Goal: Transaction & Acquisition: Book appointment/travel/reservation

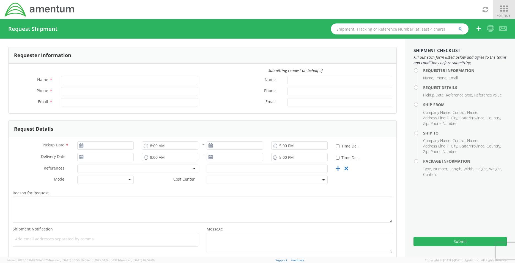
click at [505, 14] on span "Forms ▼" at bounding box center [504, 15] width 15 height 5
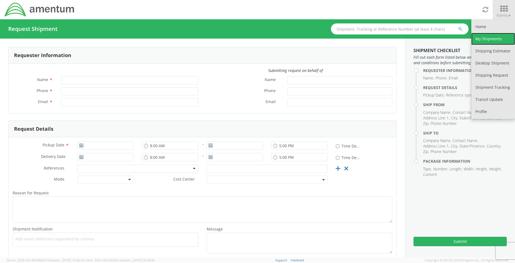
click at [489, 42] on link "My Shipments" at bounding box center [494, 39] width 44 height 12
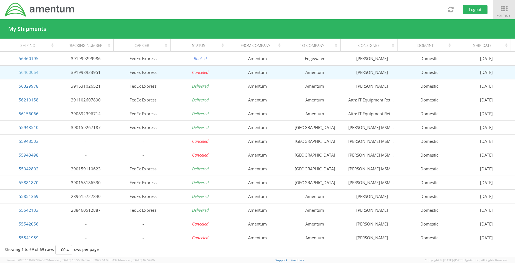
click at [23, 70] on link "56460064" at bounding box center [29, 72] width 20 height 6
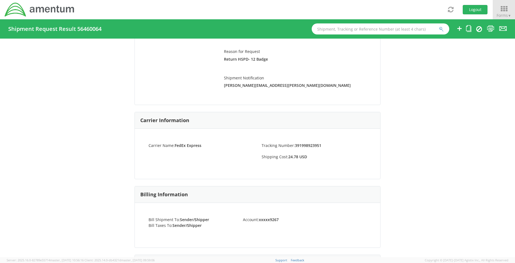
scroll to position [138, 0]
copy li ":"
click at [306, 132] on div "Carrier Name: FedEx Express Tracking Number: 391998923951 Shipping Cost: 24.78 …" at bounding box center [258, 153] width 246 height 50
drag, startPoint x: 259, startPoint y: 143, endPoint x: 338, endPoint y: 144, distance: 78.7
click at [338, 144] on li "Tracking Number: 391998923951" at bounding box center [314, 145] width 113 height 6
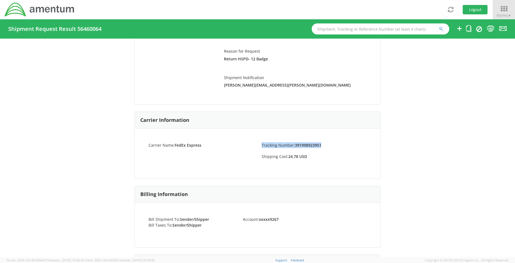
copy li "Tracking Number: 391998923951"
click at [511, 6] on icon at bounding box center [504, 9] width 26 height 8
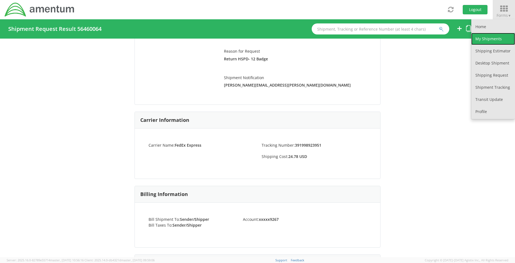
click at [504, 35] on link "My Shipments" at bounding box center [494, 39] width 44 height 12
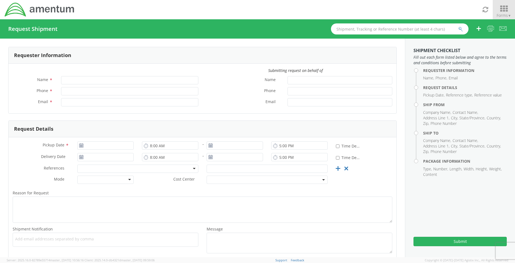
click at [511, 9] on icon at bounding box center [504, 9] width 26 height 8
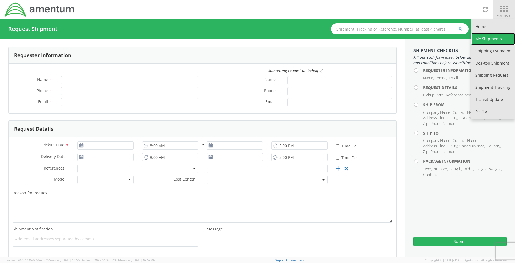
click at [485, 41] on link "My Shipments" at bounding box center [494, 39] width 44 height 12
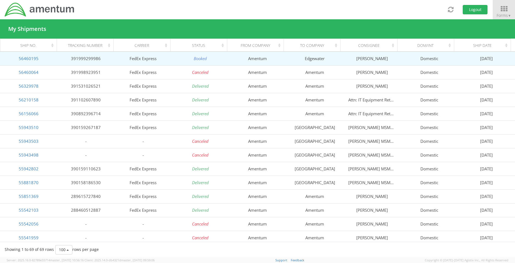
click at [29, 62] on td "56460195" at bounding box center [28, 58] width 57 height 14
click at [29, 60] on link "56460195" at bounding box center [29, 59] width 20 height 6
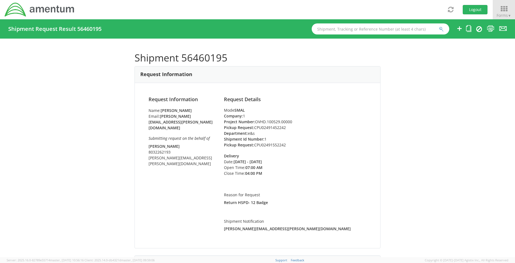
drag, startPoint x: 291, startPoint y: 121, endPoint x: 250, endPoint y: 141, distance: 46.2
click at [252, 133] on ul "Company: 1 Project Number: OVHD.100529.00000 Pickup Request: CPU02491452242 Dep…" at bounding box center [295, 130] width 143 height 35
copy ul "Pickup Request: CPU02491452242 Department: e&"
click at [507, 13] on span "Forms ▼" at bounding box center [504, 15] width 15 height 5
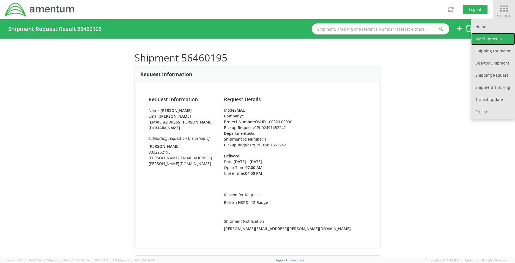
click at [500, 35] on link "My Shipments" at bounding box center [494, 39] width 44 height 12
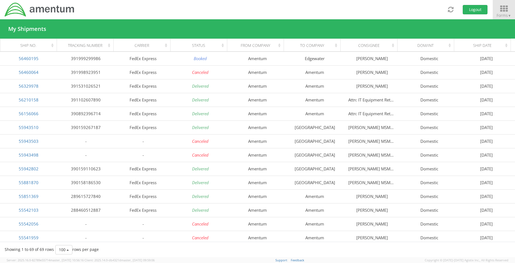
click at [504, 15] on span "Forms ▼" at bounding box center [504, 15] width 15 height 5
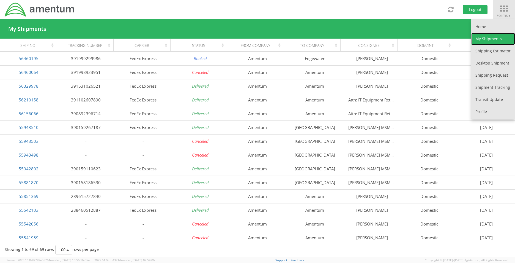
click at [482, 40] on link "My Shipments" at bounding box center [494, 39] width 44 height 12
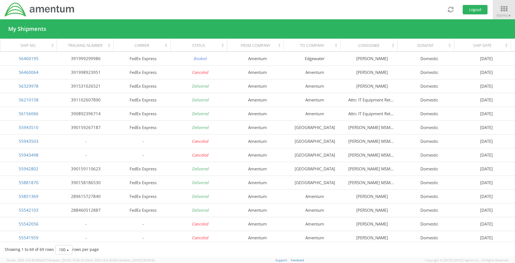
click at [493, 16] on li "Forms ▼ Home My Shipments Shipping Estimator Desktop Shipment Shipping Request …" at bounding box center [504, 9] width 23 height 19
click at [500, 13] on span "Forms ▼" at bounding box center [504, 15] width 15 height 5
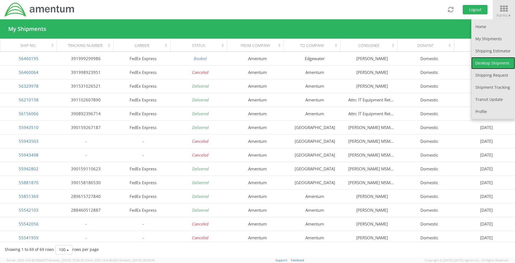
click at [496, 65] on link "Desktop Shipment" at bounding box center [494, 63] width 44 height 12
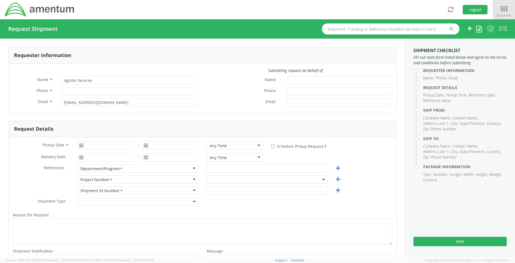
select select "OVHD.101000.00000"
click at [116, 81] on input "Agistix Services" at bounding box center [129, 80] width 137 height 8
drag, startPoint x: 116, startPoint y: 80, endPoint x: -1, endPoint y: 65, distance: 118.0
click at [0, 65] on html "annexa Batch Shipping Guide Created with Sketch. calendar Created with Sketch." at bounding box center [257, 131] width 515 height 263
type input "[PERSON_NAME]"
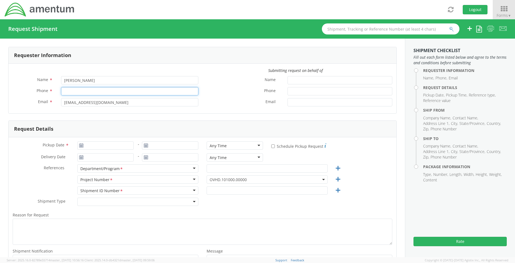
type input "[PHONE_NUMBER]"
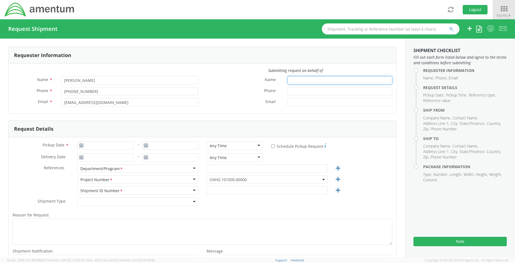
type input "[PERSON_NAME]"
type input "8032262193"
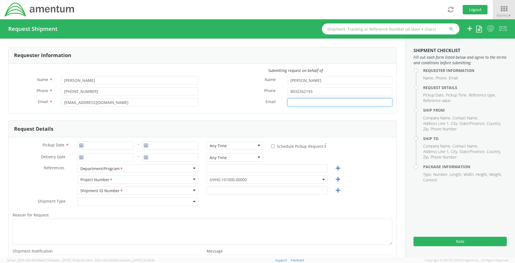
type input "[PERSON_NAME][EMAIL_ADDRESS][PERSON_NAME][DOMAIN_NAME]"
type input "[DATE]"
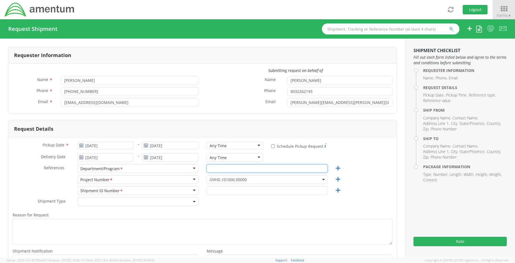
type input "e&s"
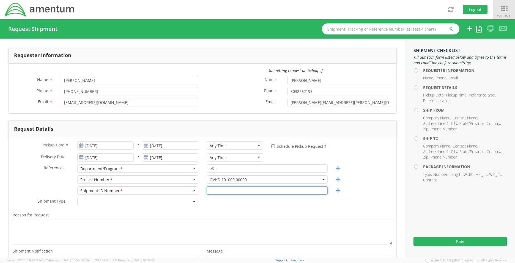
type input "1"
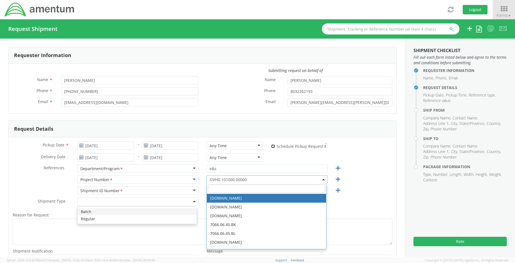
click at [271, 148] on input "* Schedule Pickup Request" at bounding box center [273, 146] width 4 height 4
checkbox input "true"
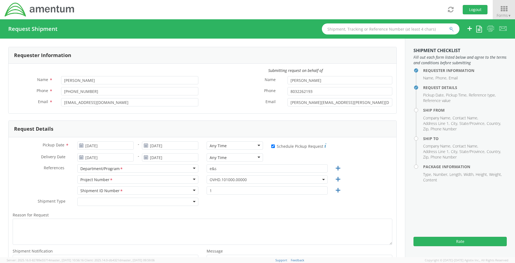
click at [234, 144] on div "Any Time" at bounding box center [235, 145] width 56 height 8
click at [253, 181] on span "OVHD.101000.00000" at bounding box center [267, 179] width 115 height 5
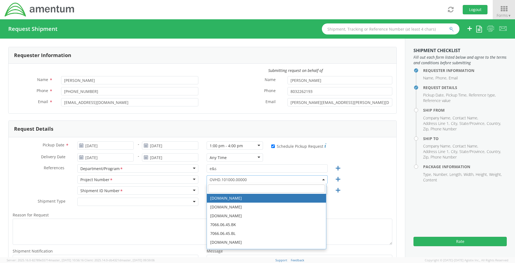
click at [250, 189] on input "search" at bounding box center [266, 188] width 117 height 8
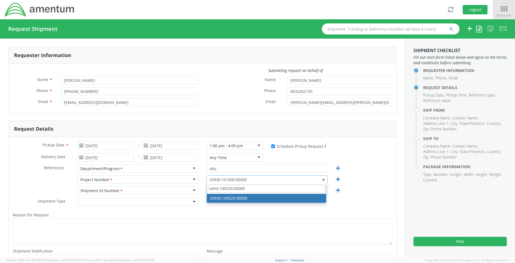
type input "ovhd.100529.00000"
select select "OVHD.100529.00000"
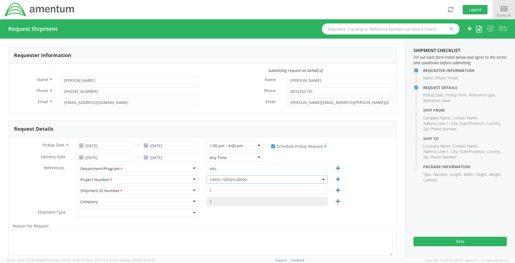
scroll to position [28, 0]
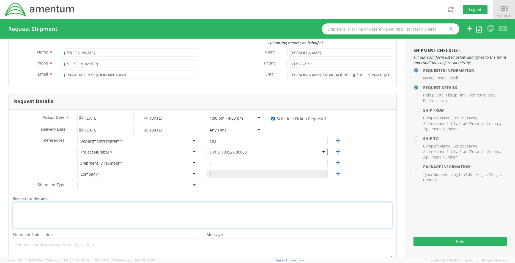
click at [115, 215] on textarea "Reason for Request *" at bounding box center [203, 215] width 380 height 26
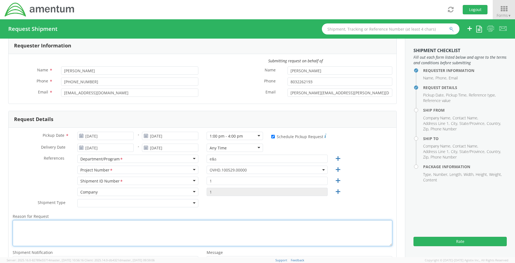
scroll to position [0, 0]
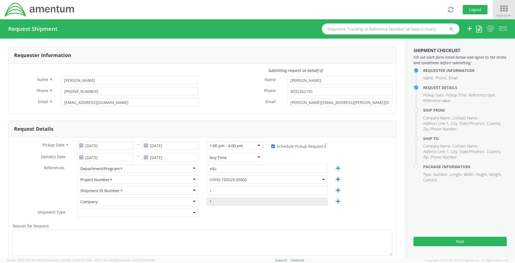
click at [506, 12] on icon at bounding box center [504, 9] width 26 height 8
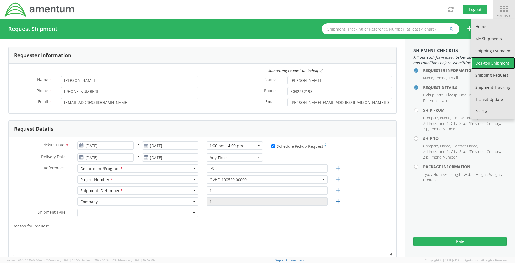
click at [480, 60] on link "Desktop Shipment" at bounding box center [494, 63] width 44 height 12
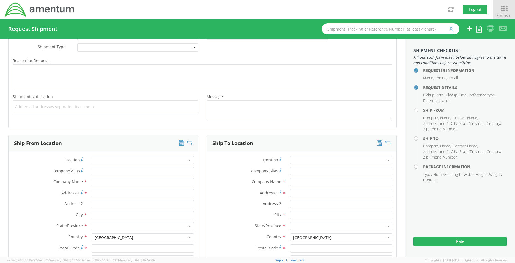
scroll to position [248, 0]
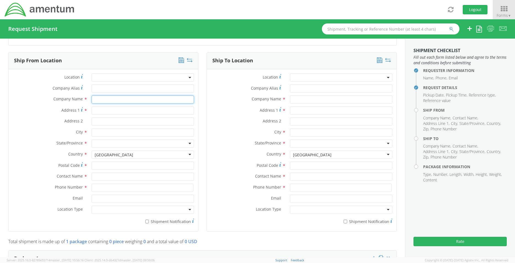
click at [145, 102] on input "text" at bounding box center [143, 99] width 102 height 8
type input "Amentum"
type input "[STREET_ADDRESS][PERSON_NAME]"
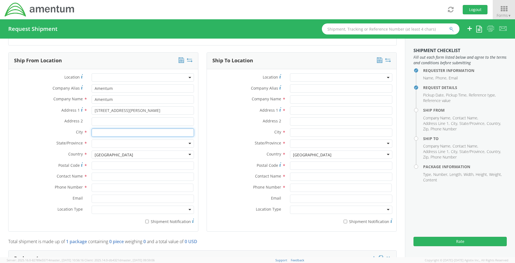
type input "Aiken"
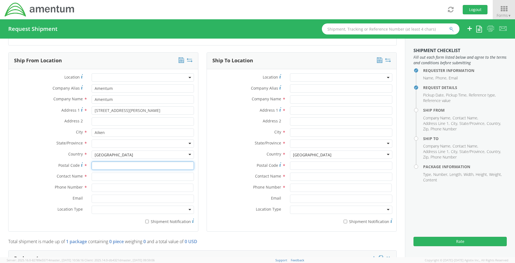
type input "29801"
type input "[PERSON_NAME]"
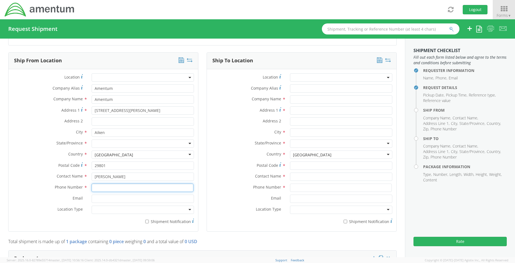
type input "[PHONE_NUMBER]"
type input "[PERSON_NAME][EMAIL_ADDRESS][PERSON_NAME][DOMAIN_NAME]"
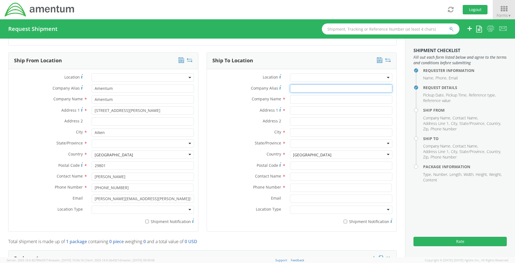
type input "Amentum"
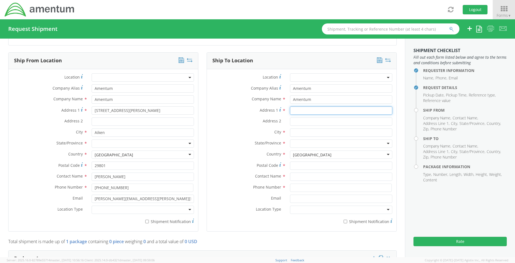
type input "[STREET_ADDRESS]"
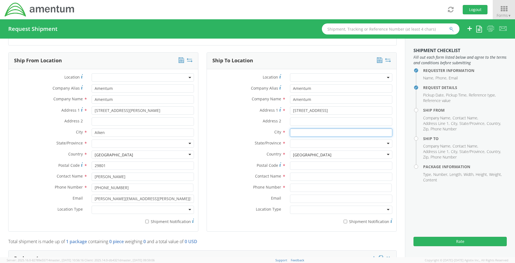
type input "[GEOGRAPHIC_DATA]"
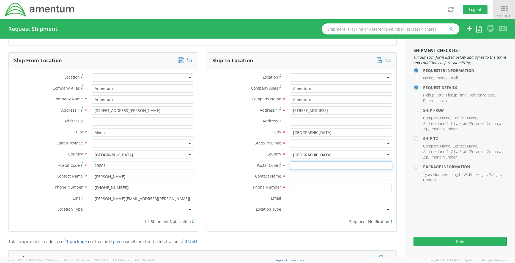
type input "87544"
type input "[PERSON_NAME]"
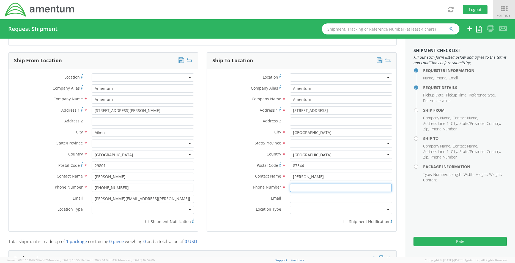
type input "[PHONE_NUMBER]"
type input "[PERSON_NAME][EMAIL_ADDRESS][PERSON_NAME][DOMAIN_NAME]"
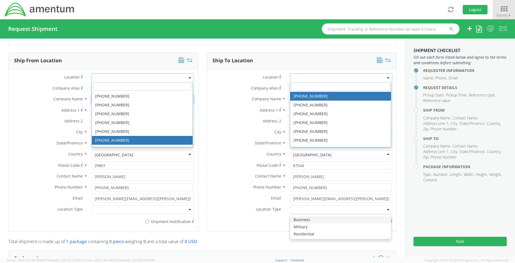
scroll to position [0, 0]
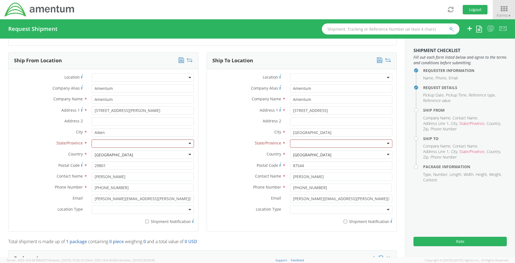
click at [216, 184] on label "Phone Number *" at bounding box center [246, 186] width 79 height 7
click at [143, 209] on div at bounding box center [143, 209] width 102 height 8
click at [130, 141] on div at bounding box center [143, 143] width 102 height 8
type input "south carolin"
drag, startPoint x: 313, startPoint y: 97, endPoint x: 273, endPoint y: 97, distance: 39.9
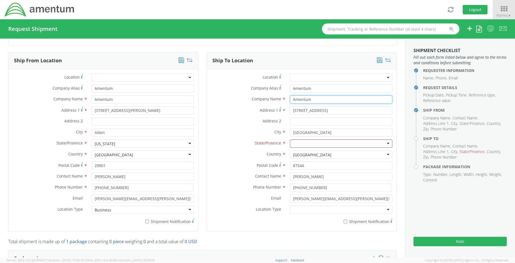
click at [273, 97] on div "Company Name * Amentum searching..." at bounding box center [302, 99] width 190 height 8
type input "[GEOGRAPHIC_DATA]"
type input "1515 [PERSON_NAME]"
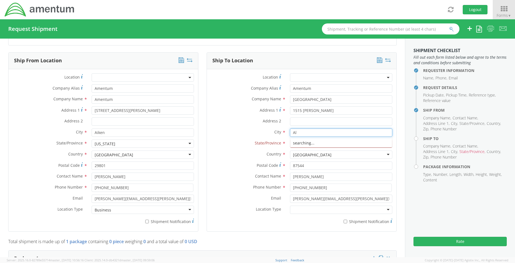
type input "Alb"
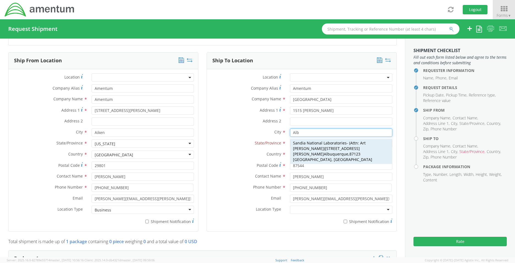
click at [348, 146] on span "[STREET_ADDRESS][PERSON_NAME]" at bounding box center [326, 151] width 67 height 11
type input "Sandia National Laboratories"
type input "Bldg. 895/1107"
type input "[GEOGRAPHIC_DATA]"
type input "87123"
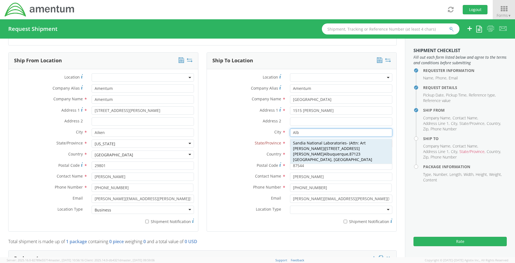
type input "Attn: Art [PERSON_NAME]"
type input "[PHONE_NUMBER]"
type input "[EMAIL_ADDRESS][DOMAIN_NAME]"
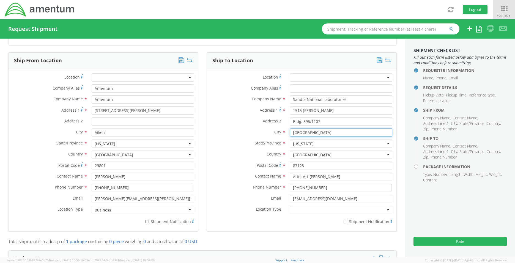
type input "[GEOGRAPHIC_DATA]"
drag, startPoint x: 322, startPoint y: 121, endPoint x: 228, endPoint y: 118, distance: 93.6
click at [228, 118] on div "Address 2 * Bldg. 895/1107" at bounding box center [302, 121] width 190 height 8
type input "MS 0809"
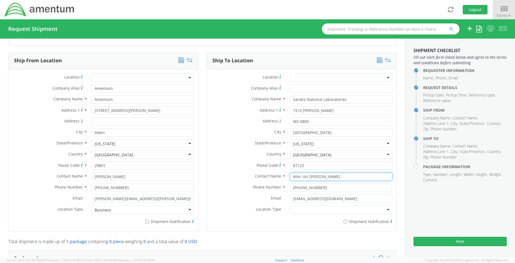
drag, startPoint x: 329, startPoint y: 177, endPoint x: 302, endPoint y: 181, distance: 27.2
click at [301, 181] on div "Contact Name * Attn: Art [PERSON_NAME]" at bounding box center [302, 177] width 190 height 11
type input "Attn: Password Administration"
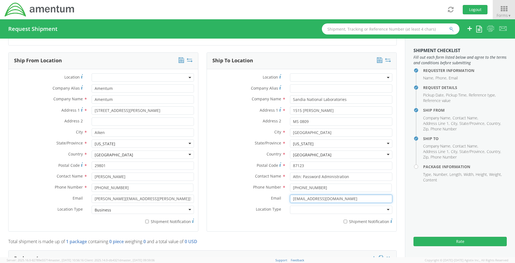
drag, startPoint x: 329, startPoint y: 198, endPoint x: 211, endPoint y: 198, distance: 118.1
click at [211, 198] on div "Email * [EMAIL_ADDRESS][DOMAIN_NAME]" at bounding box center [302, 198] width 190 height 8
drag, startPoint x: 342, startPoint y: 209, endPoint x: 339, endPoint y: 211, distance: 3.4
click at [342, 209] on div at bounding box center [341, 209] width 102 height 8
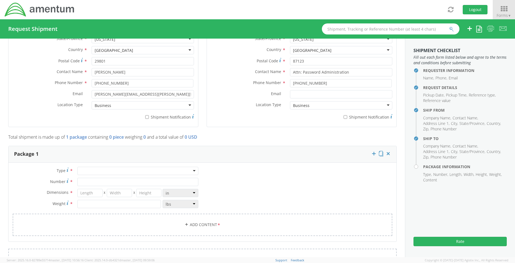
scroll to position [385, 0]
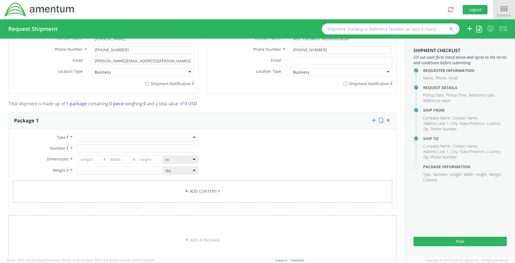
click at [167, 135] on div at bounding box center [137, 137] width 121 height 8
type input "1"
type input "9.5"
type input "12.5"
type input "0.25"
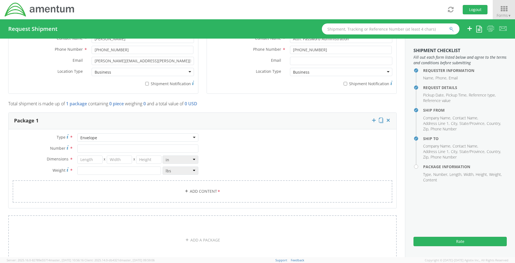
type input "1"
click at [172, 197] on link "Add Content *" at bounding box center [203, 191] width 380 height 22
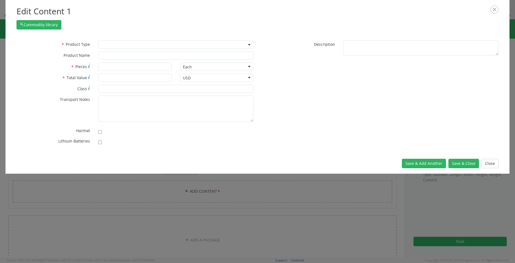
click at [246, 46] on span at bounding box center [175, 44] width 155 height 8
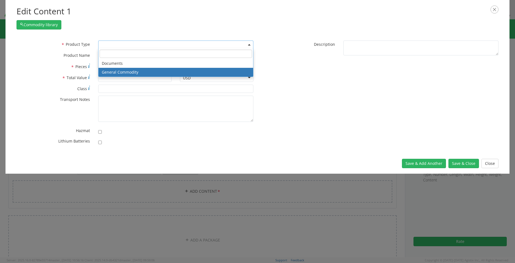
select select "COMMODITY"
type input "General Commodity"
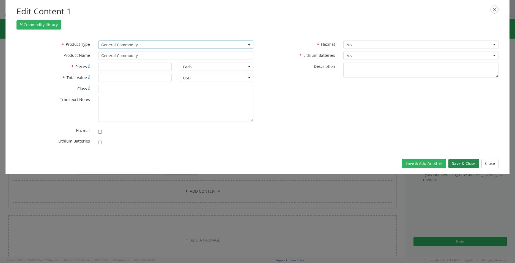
click at [466, 165] on button "Save & Close" at bounding box center [464, 163] width 31 height 9
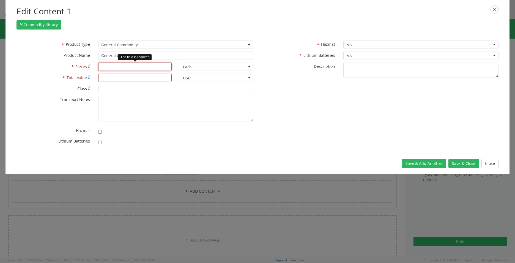
click at [131, 67] on input "* Pieces" at bounding box center [134, 66] width 73 height 8
type input "1"
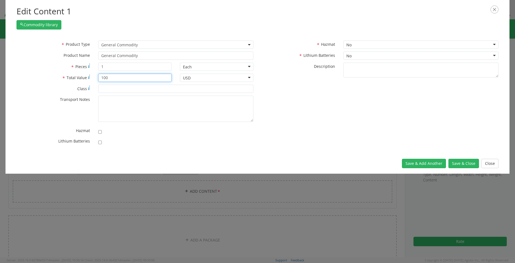
type input "100"
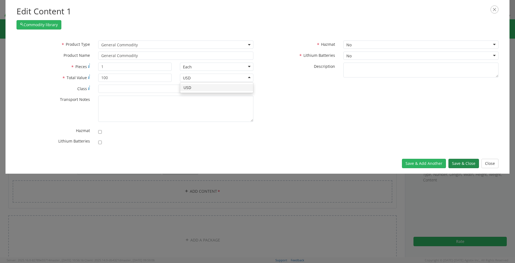
click at [466, 166] on button "Save & Close" at bounding box center [464, 163] width 31 height 9
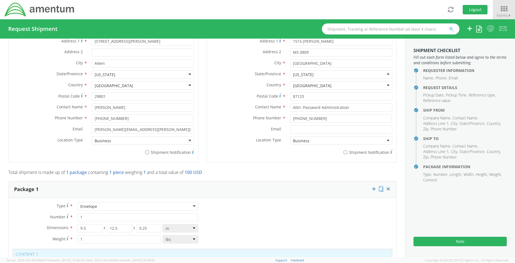
scroll to position [330, 0]
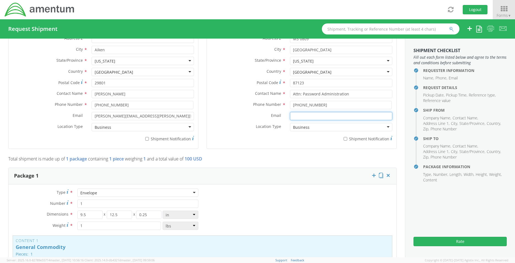
click at [312, 114] on input "Email *" at bounding box center [341, 116] width 102 height 8
type input "[EMAIL_ADDRESS][DOMAIN_NAME]"
click at [326, 103] on input "[PHONE_NUMBER]" at bounding box center [341, 105] width 102 height 8
drag, startPoint x: 326, startPoint y: 103, endPoint x: 215, endPoint y: 85, distance: 112.1
click at [215, 85] on div "Location * Company Alias * Company Name * [GEOGRAPHIC_DATA] Sa Address 1 * [GEO…" at bounding box center [302, 68] width 190 height 154
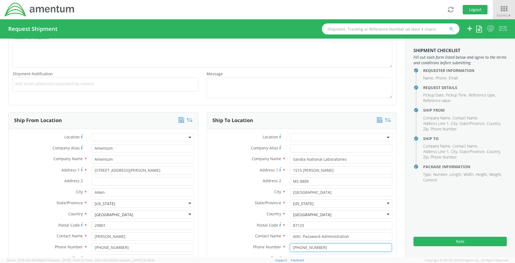
scroll to position [165, 0]
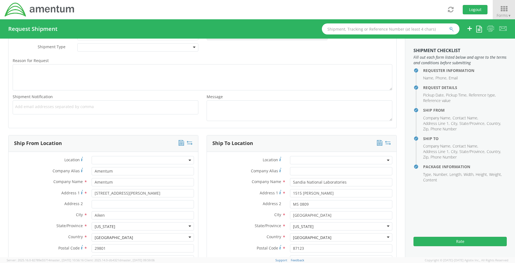
type input "[PHONE_NUMBER]"
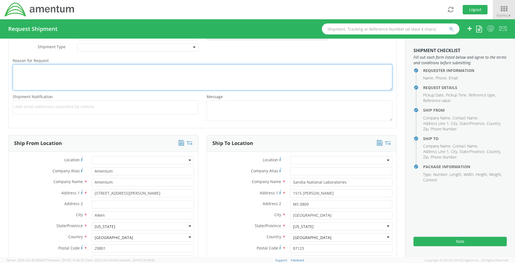
click at [105, 82] on textarea "Reason for Request *" at bounding box center [203, 77] width 380 height 26
type textarea "T"
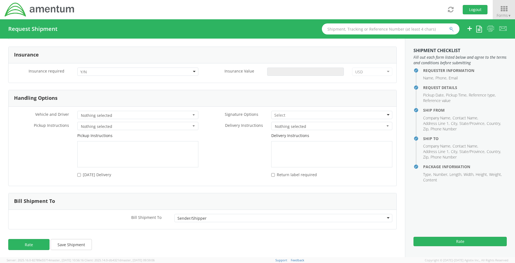
scroll to position [717, 0]
type textarea "Returning Token and password"
click at [460, 244] on button "Rate" at bounding box center [460, 240] width 93 height 9
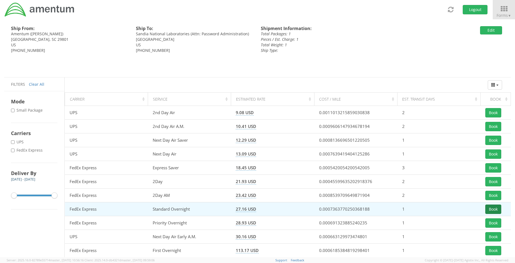
click at [496, 211] on button "Book" at bounding box center [494, 208] width 16 height 9
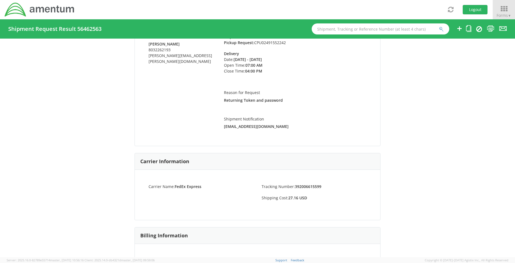
scroll to position [55, 0]
